Goal: Transaction & Acquisition: Purchase product/service

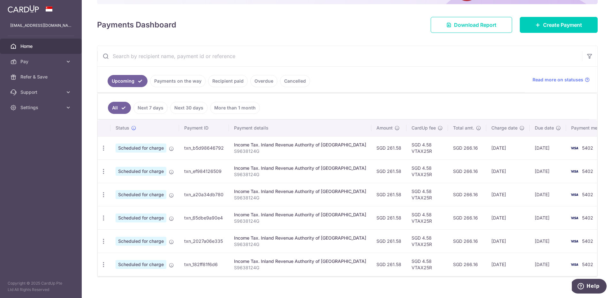
scroll to position [87, 0]
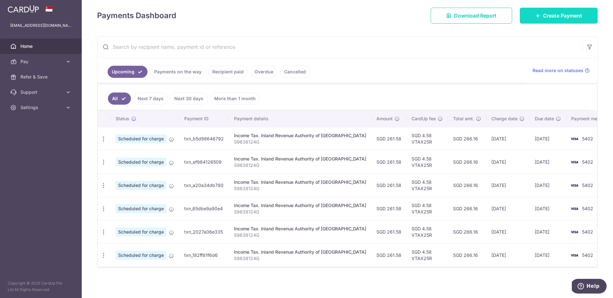
click at [546, 18] on span "Create Payment" at bounding box center [562, 16] width 39 height 8
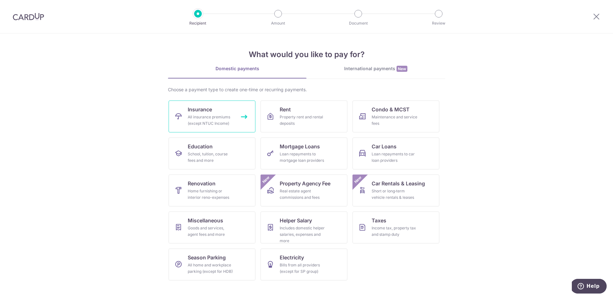
click at [222, 125] on div "All insurance premiums (except NTUC Income)" at bounding box center [211, 120] width 46 height 13
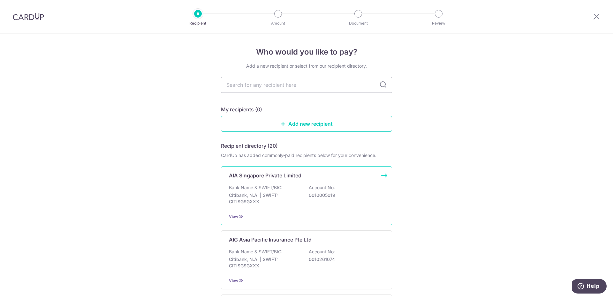
click at [278, 182] on div "AIA Singapore Private Limited Bank Name & SWIFT/BIC: Citibank, N.A. | SWIFT: CI…" at bounding box center [306, 195] width 171 height 59
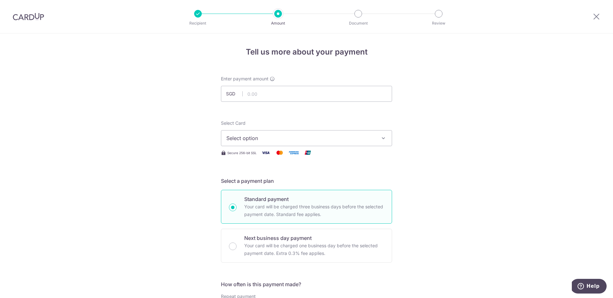
click at [285, 137] on span "Select option" at bounding box center [300, 138] width 149 height 8
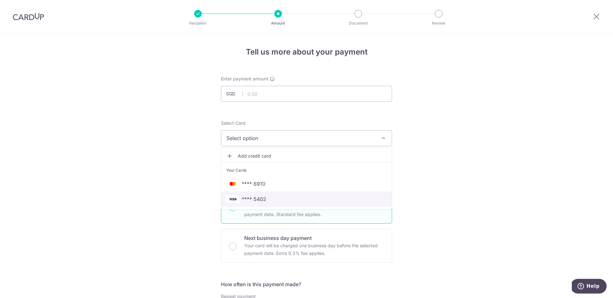
click at [264, 202] on span "**** 5402" at bounding box center [254, 200] width 25 height 8
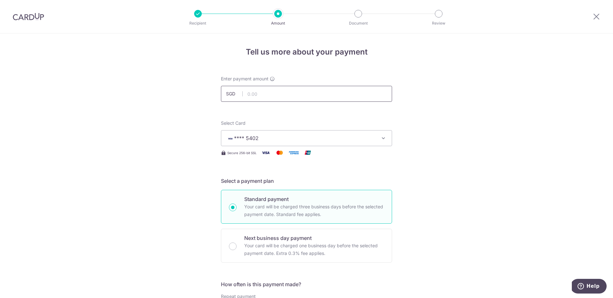
click at [266, 93] on input "text" at bounding box center [306, 94] width 171 height 16
type input "1,707.00"
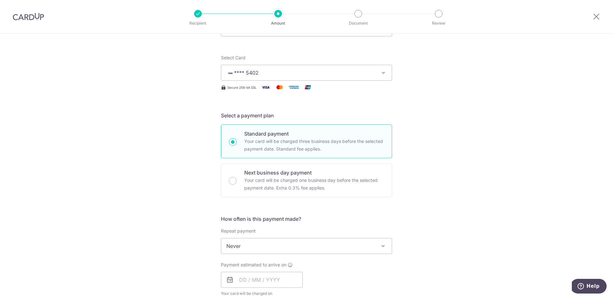
scroll to position [76, 0]
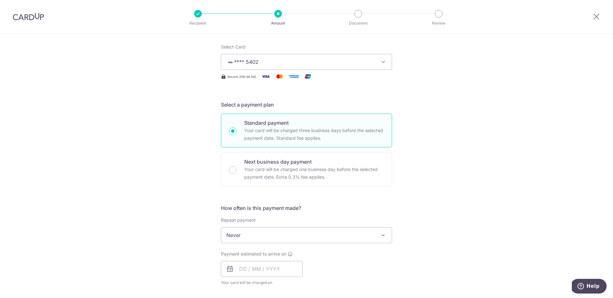
click at [263, 234] on span "Never" at bounding box center [306, 235] width 171 height 15
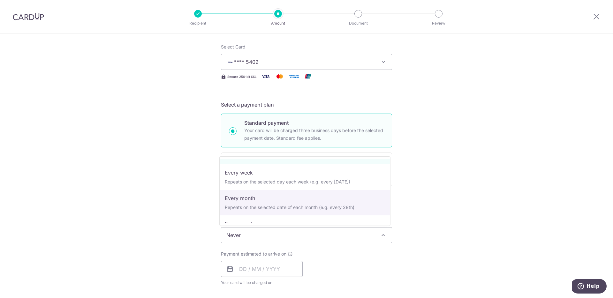
scroll to position [50, 0]
select select "4"
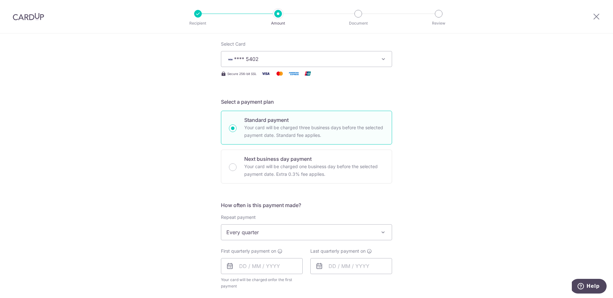
scroll to position [84, 0]
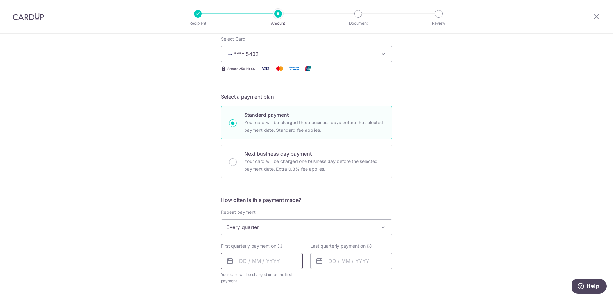
click at [239, 263] on input "text" at bounding box center [262, 261] width 82 height 16
click at [456, 206] on div "Tell us more about your payment Enter payment amount SGD 1,707.00 1707.00 Selec…" at bounding box center [306, 241] width 613 height 584
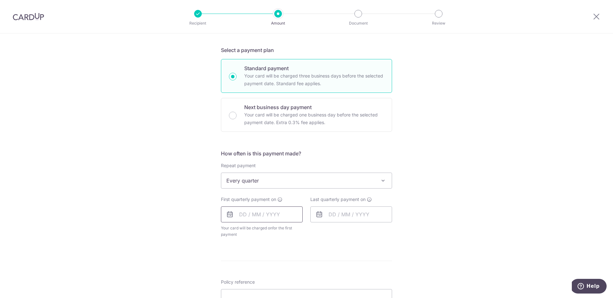
scroll to position [133, 0]
click at [247, 214] on input "text" at bounding box center [262, 213] width 82 height 16
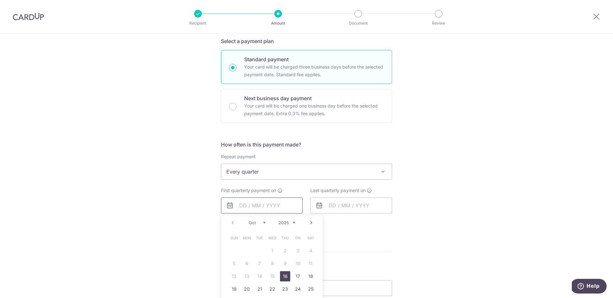
scroll to position [182, 0]
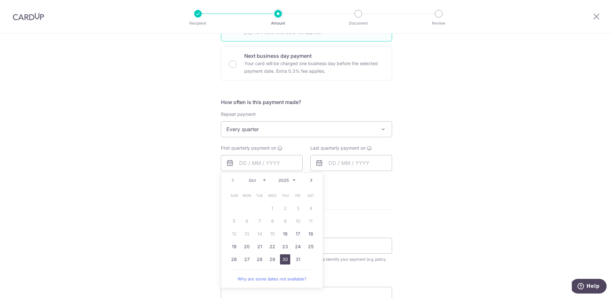
click at [286, 260] on link "30" at bounding box center [285, 260] width 10 height 10
type input "[DATE]"
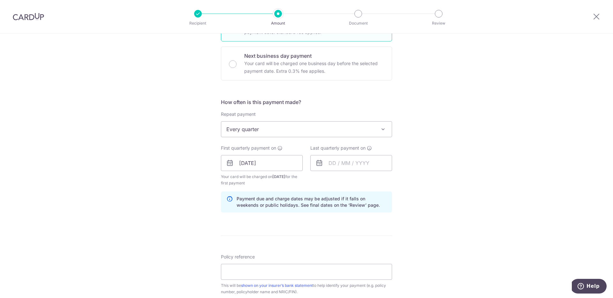
click at [458, 186] on div "Tell us more about your payment Enter payment amount SGD 1,707.00 1707.00 Selec…" at bounding box center [306, 156] width 613 height 610
click at [329, 162] on input "text" at bounding box center [352, 163] width 82 height 16
click at [401, 181] on link "Next" at bounding box center [401, 181] width 8 height 8
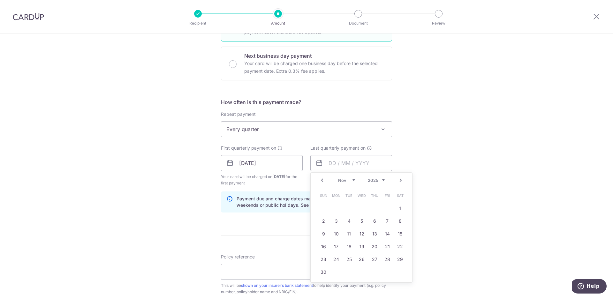
click at [401, 181] on link "Next" at bounding box center [401, 181] width 8 height 8
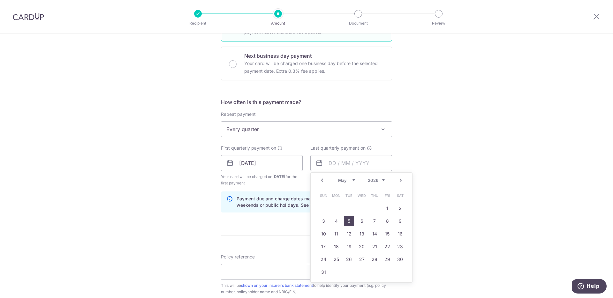
click at [350, 221] on link "5" at bounding box center [349, 221] width 10 height 10
type input "05/05/2026"
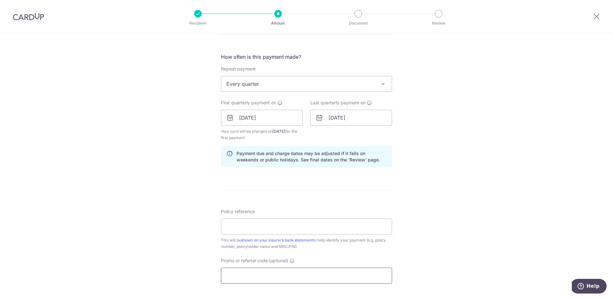
scroll to position [228, 0]
click at [277, 270] on input "Promo or referral code (optional)" at bounding box center [306, 276] width 171 height 16
paste input "REC185"
type input "REC185"
click at [264, 229] on input "Policy reference" at bounding box center [306, 227] width 171 height 16
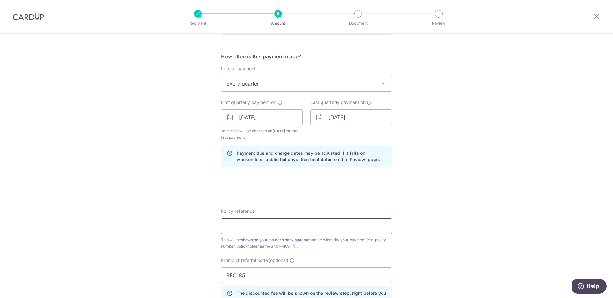
type input "L550022538"
click at [420, 196] on div "Tell us more about your payment Enter payment amount SGD 1,707.00 1707.00 Selec…" at bounding box center [306, 124] width 613 height 639
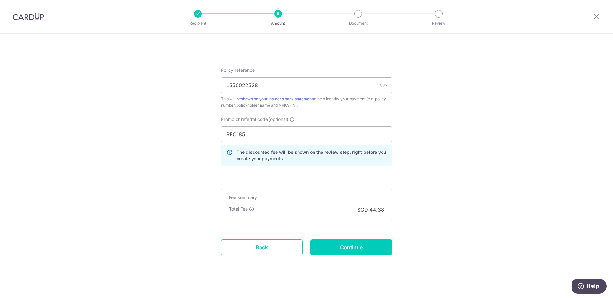
scroll to position [374, 0]
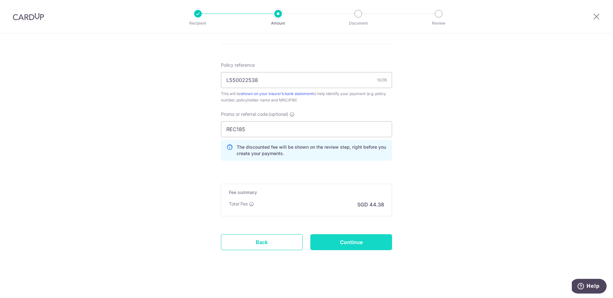
click at [362, 239] on input "Continue" at bounding box center [352, 242] width 82 height 16
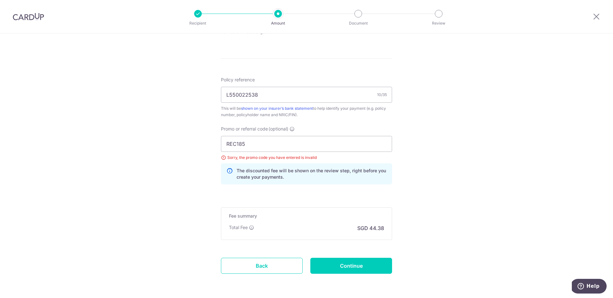
scroll to position [165, 0]
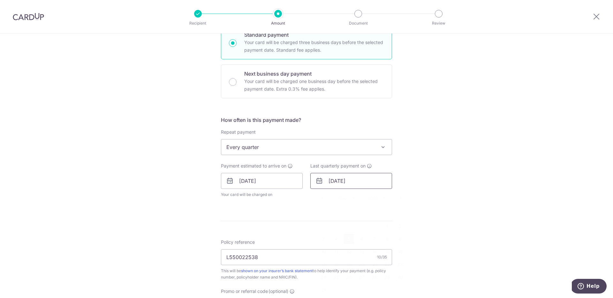
click at [342, 182] on input "05/05/2026" at bounding box center [352, 181] width 82 height 16
click at [321, 200] on link "Prev" at bounding box center [322, 199] width 8 height 8
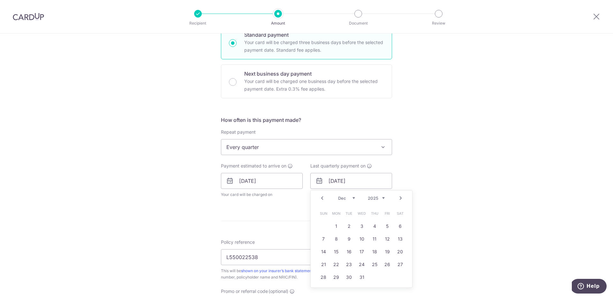
click at [321, 200] on link "Prev" at bounding box center [322, 199] width 8 height 8
click at [400, 201] on link "Next" at bounding box center [401, 199] width 8 height 8
click at [359, 275] on link "31" at bounding box center [362, 277] width 10 height 10
type input "31/12/2025"
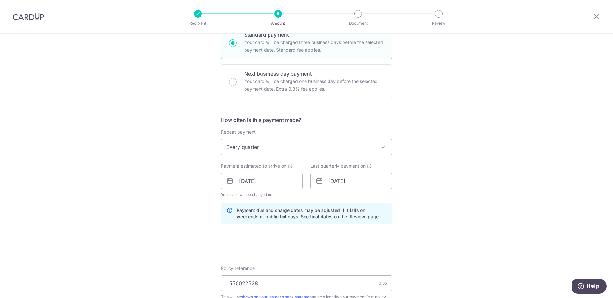
click at [437, 223] on div "Tell us more about your payment Enter payment amount SGD 1,707.00 1707.00 Selec…" at bounding box center [306, 190] width 613 height 642
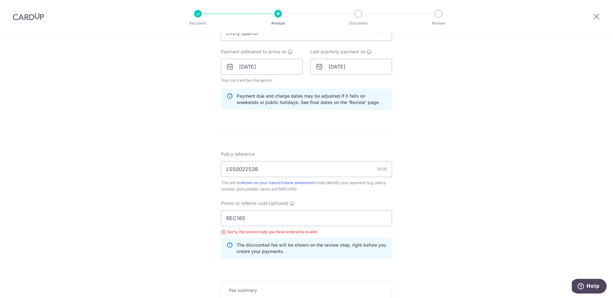
scroll to position [285, 0]
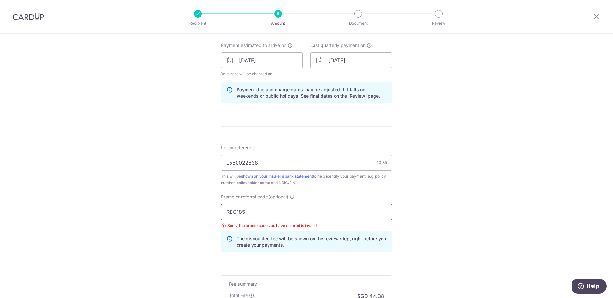
click at [359, 214] on input "REC185" at bounding box center [306, 212] width 171 height 16
click at [419, 207] on div "Tell us more about your payment Enter payment amount SGD 1,707.00 1707.00 Selec…" at bounding box center [306, 69] width 613 height 642
click at [329, 215] on input "REC185" at bounding box center [306, 212] width 171 height 16
type input "REC185"
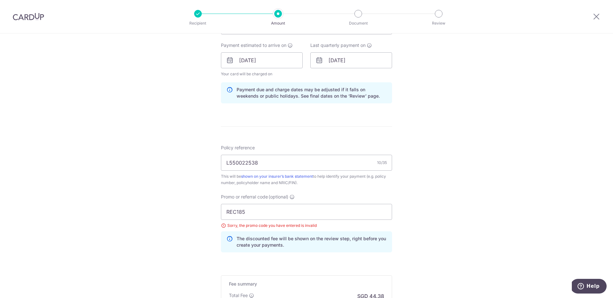
click at [489, 195] on div "Tell us more about your payment Enter payment amount SGD 1,707.00 1707.00 Selec…" at bounding box center [306, 69] width 613 height 642
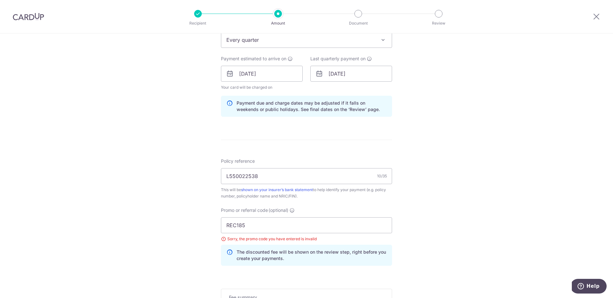
scroll to position [236, 0]
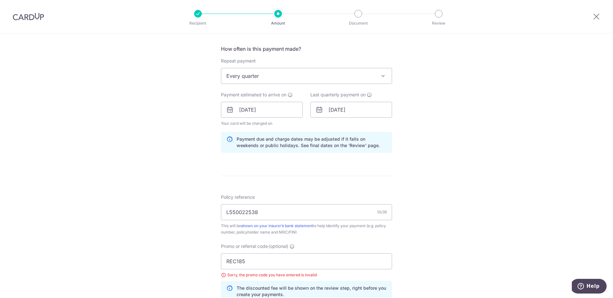
click at [280, 77] on span "Every quarter" at bounding box center [306, 75] width 171 height 15
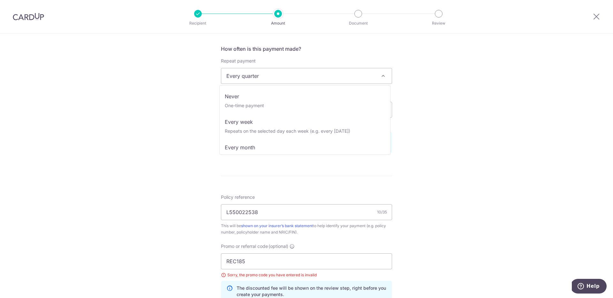
scroll to position [26, 0]
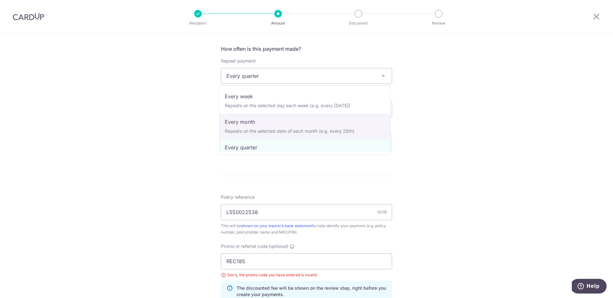
select select "3"
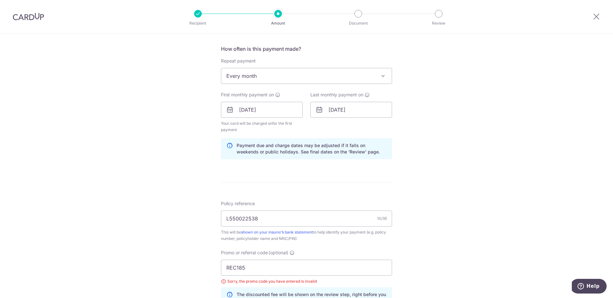
click at [435, 147] on div "Tell us more about your payment Enter payment amount SGD 1,707.00 1707.00 Selec…" at bounding box center [306, 122] width 613 height 648
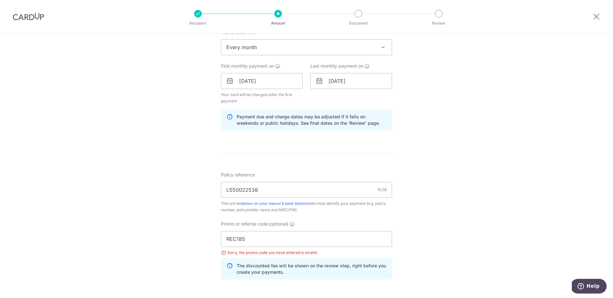
scroll to position [343, 0]
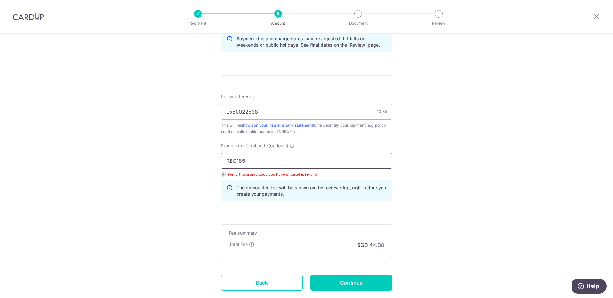
click at [344, 169] on input "REC185" at bounding box center [306, 161] width 171 height 16
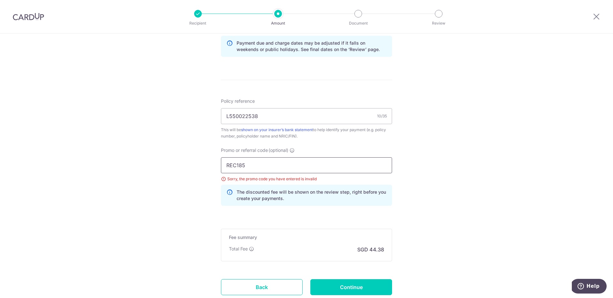
scroll to position [331, 0]
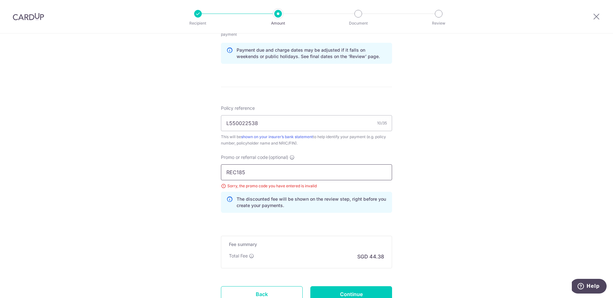
click at [286, 175] on input "REC185" at bounding box center [306, 173] width 171 height 16
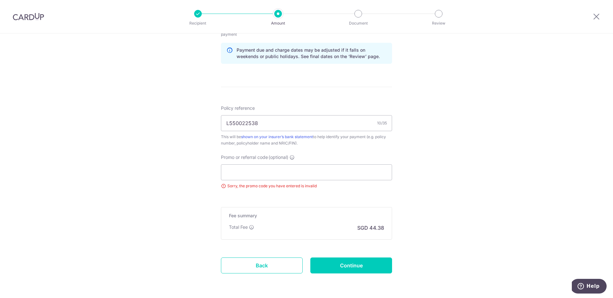
click at [418, 170] on div "Tell us more about your payment Enter payment amount SGD 1,707.00 1707.00 Selec…" at bounding box center [306, 11] width 613 height 619
click at [319, 173] on input "Promo or referral code (optional)" at bounding box center [306, 173] width 171 height 16
click at [293, 156] on icon at bounding box center [292, 157] width 5 height 5
click at [293, 165] on input "Promo or referral code (optional) Enter either a promo code or a referral code …" at bounding box center [306, 173] width 171 height 16
click at [276, 170] on input "Promo or referral code (optional) Enter either a promo code or a referral code …" at bounding box center [306, 173] width 171 height 16
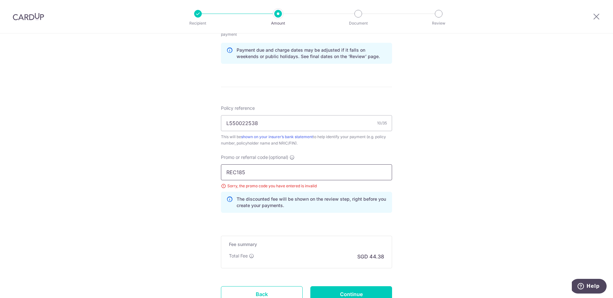
type input "REC185"
click at [421, 136] on div "Tell us more about your payment Enter payment amount SGD 1,707.00 1707.00 Selec…" at bounding box center [306, 26] width 613 height 648
click at [361, 291] on input "Continue" at bounding box center [352, 295] width 82 height 16
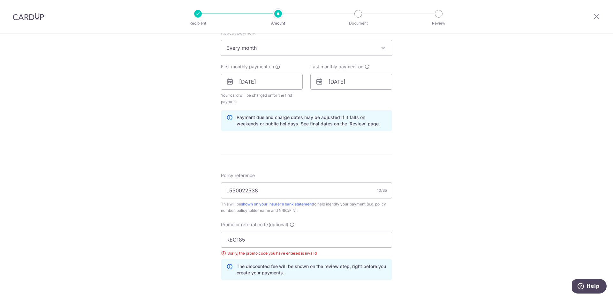
scroll to position [359, 0]
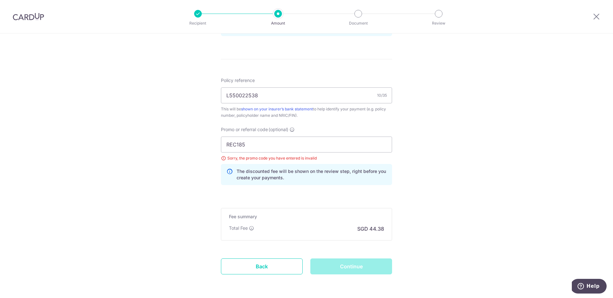
click at [352, 266] on div "Continue" at bounding box center [351, 267] width 89 height 16
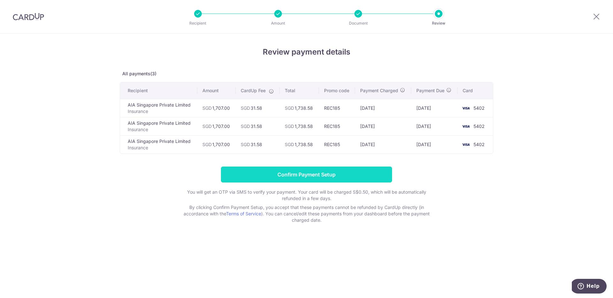
click at [329, 173] on input "Confirm Payment Setup" at bounding box center [306, 175] width 171 height 16
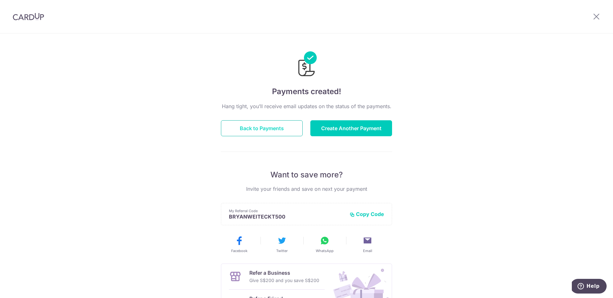
click at [276, 129] on button "Back to Payments" at bounding box center [262, 128] width 82 height 16
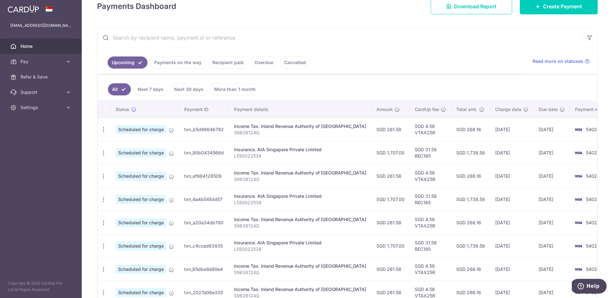
scroll to position [96, 0]
click at [173, 201] on icon at bounding box center [171, 200] width 5 height 5
click at [106, 198] on icon "button" at bounding box center [103, 199] width 7 height 7
click at [135, 234] on span "Cancel payment" at bounding box center [137, 233] width 43 height 8
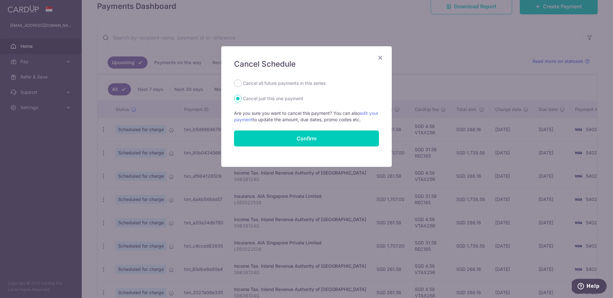
click at [272, 82] on label "Cancel all future payments in this series" at bounding box center [284, 84] width 83 height 8
click at [242, 82] on input "Cancel all future payments in this series" at bounding box center [238, 84] width 8 height 8
radio input "true"
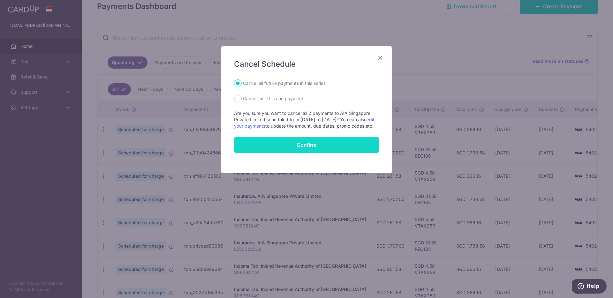
click at [303, 151] on button "Confirm" at bounding box center [306, 145] width 145 height 16
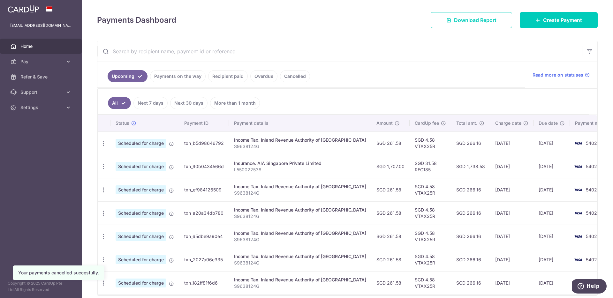
scroll to position [91, 0]
